Goal: Task Accomplishment & Management: Use online tool/utility

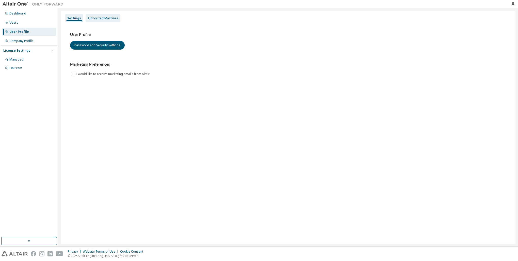
click at [109, 20] on div "Authorized Machines" at bounding box center [103, 18] width 35 height 8
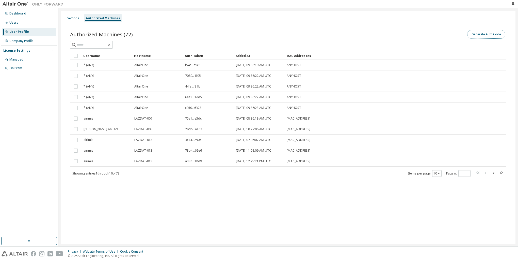
click at [477, 35] on button "Generate Auth Code" at bounding box center [487, 34] width 38 height 9
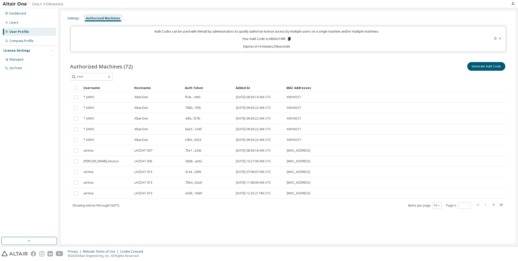
click at [276, 37] on p "Your Auth Code is: A8XGU1WR" at bounding box center [266, 39] width 49 height 5
copy p "A8XGU1WR"
